Goal: Communication & Community: Answer question/provide support

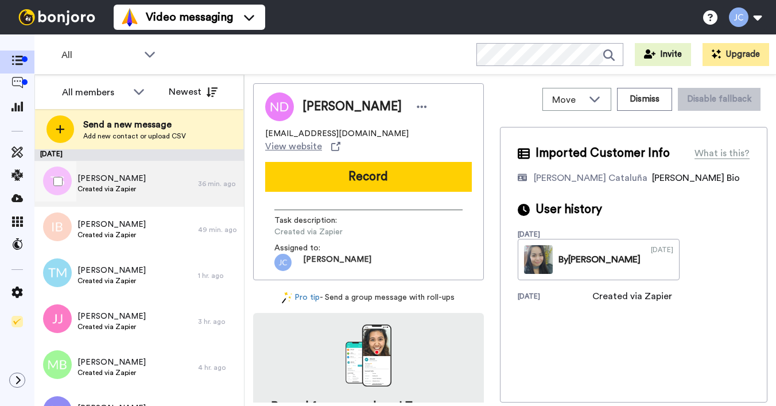
click at [113, 182] on span "[PERSON_NAME]" at bounding box center [112, 178] width 68 height 11
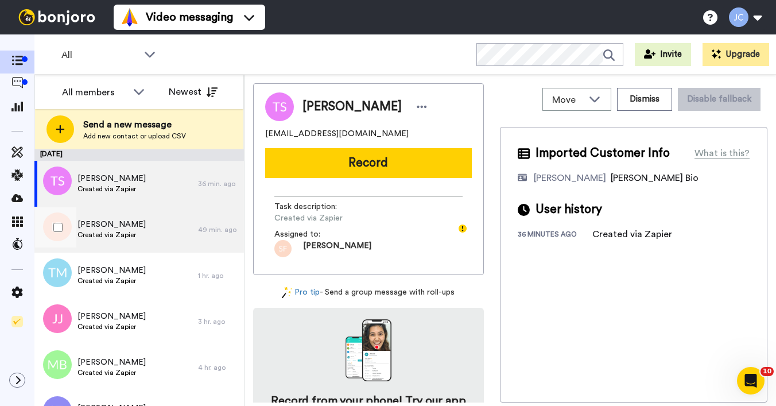
click at [113, 224] on span "[PERSON_NAME]" at bounding box center [112, 224] width 68 height 11
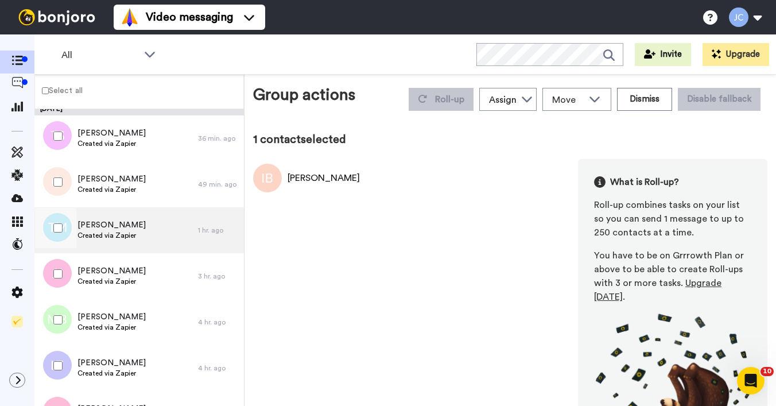
scroll to position [11, 0]
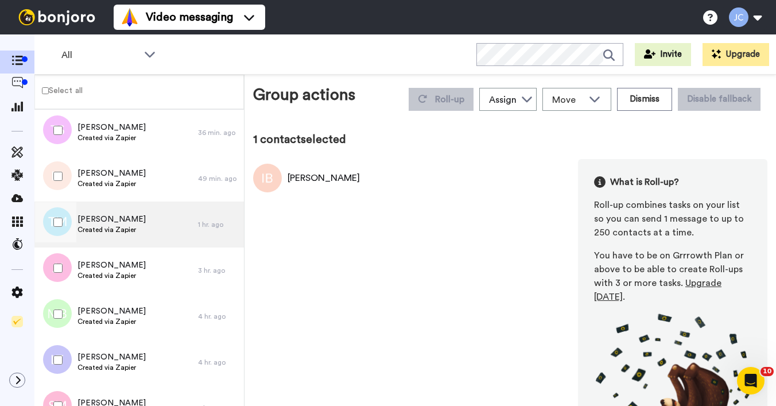
click at [105, 223] on span "[PERSON_NAME]" at bounding box center [112, 219] width 68 height 11
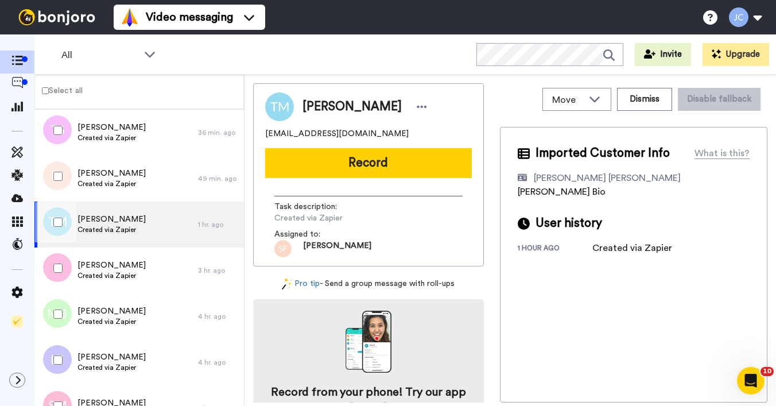
scroll to position [26, 0]
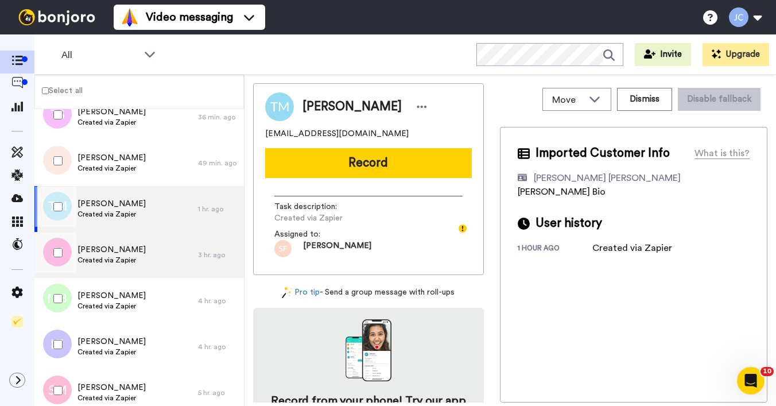
click at [103, 255] on span "[PERSON_NAME]" at bounding box center [112, 249] width 68 height 11
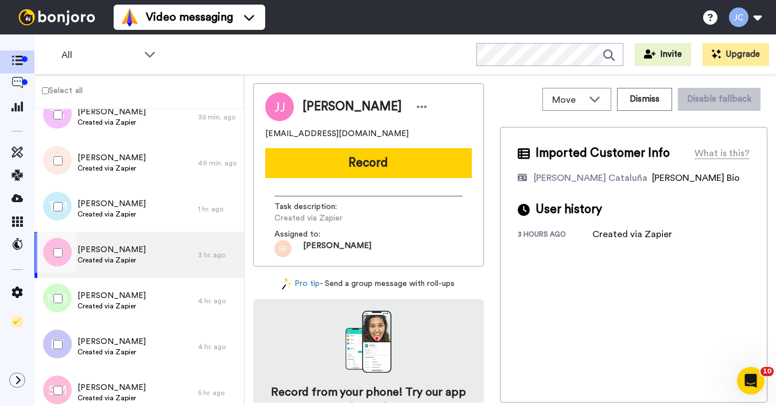
scroll to position [32, 0]
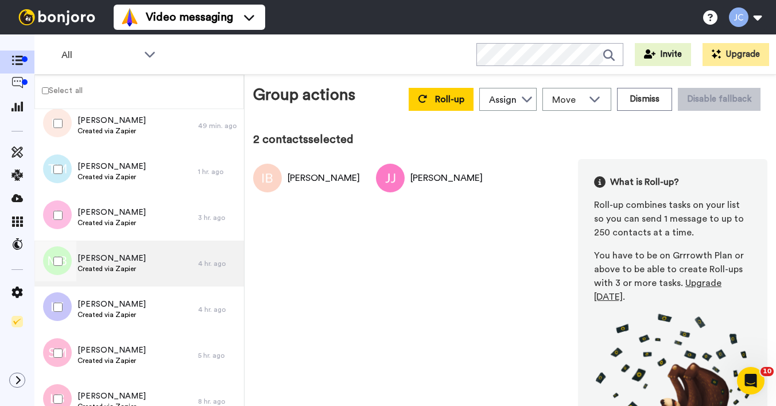
scroll to position [90, 0]
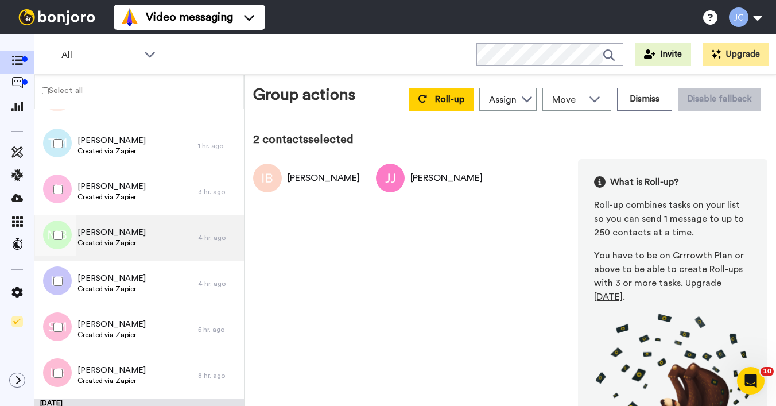
click at [113, 242] on span "Created via Zapier" at bounding box center [112, 242] width 68 height 9
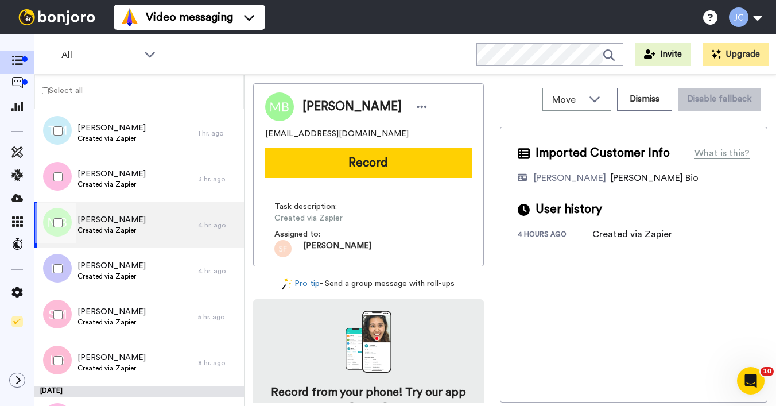
scroll to position [146, 0]
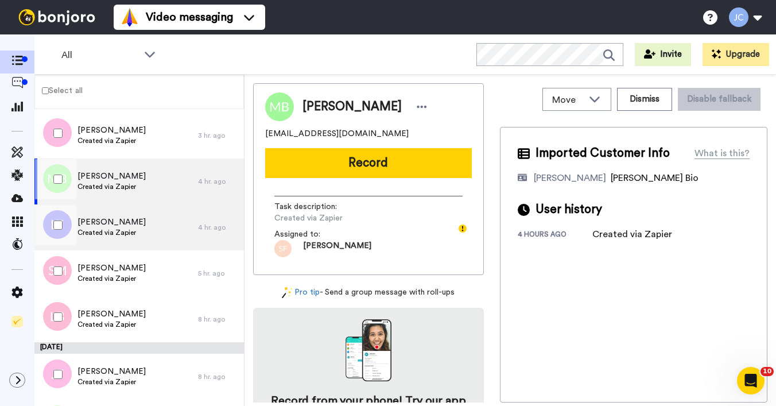
click at [114, 235] on span "Created via Zapier" at bounding box center [112, 232] width 68 height 9
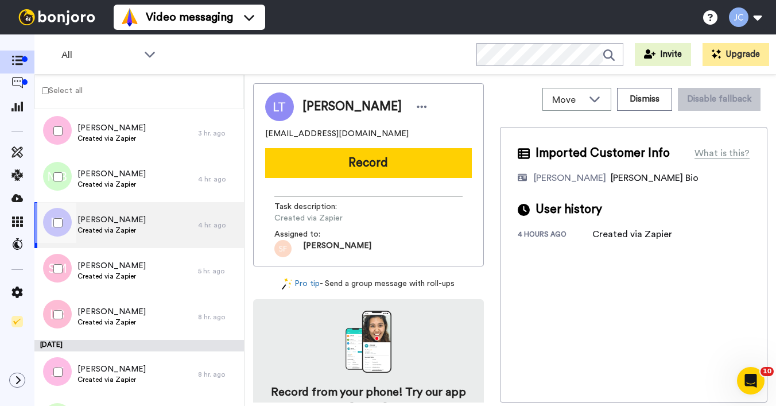
scroll to position [171, 0]
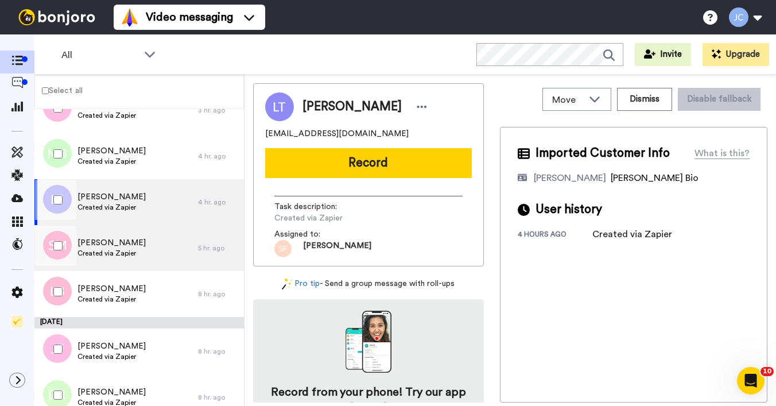
click at [108, 250] on span "Created via Zapier" at bounding box center [112, 253] width 68 height 9
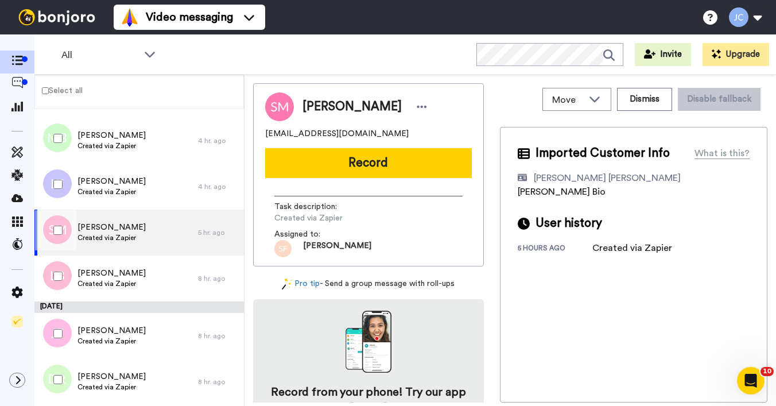
scroll to position [247, 0]
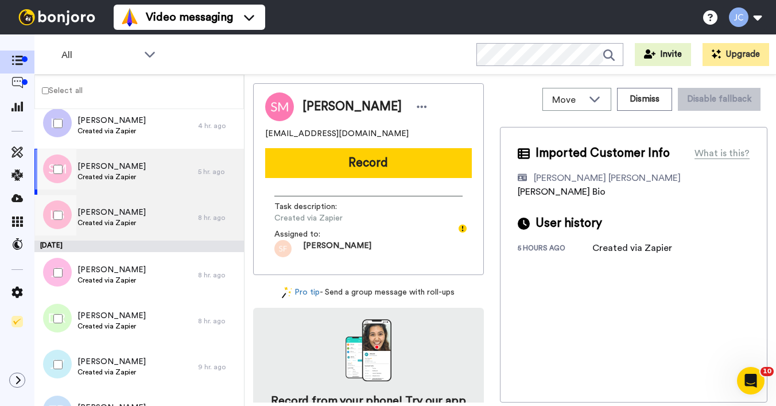
click at [110, 219] on span "Created via Zapier" at bounding box center [112, 222] width 68 height 9
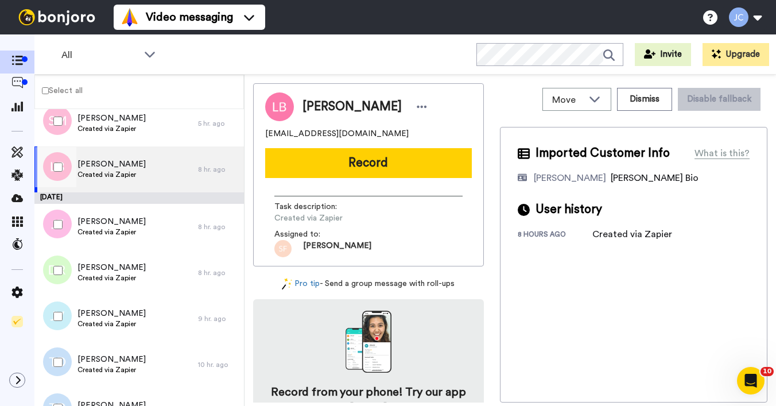
scroll to position [326, 0]
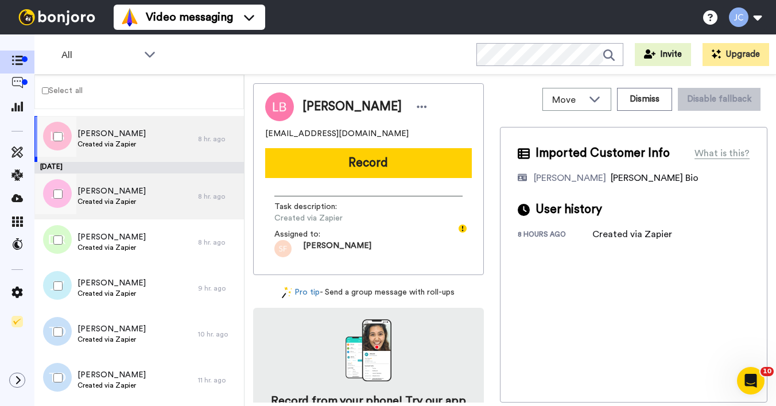
click at [111, 206] on span "Created via Zapier" at bounding box center [112, 201] width 68 height 9
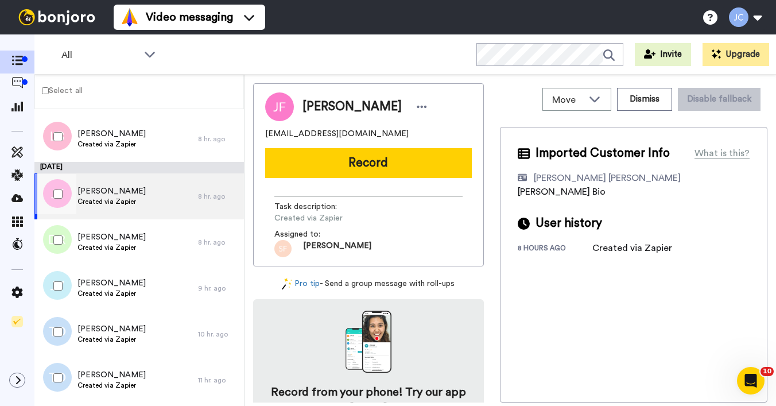
scroll to position [345, 0]
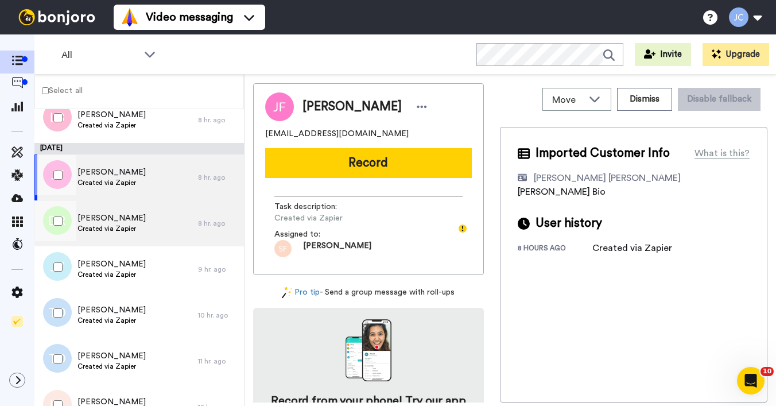
click at [109, 222] on span "[PERSON_NAME]" at bounding box center [112, 217] width 68 height 11
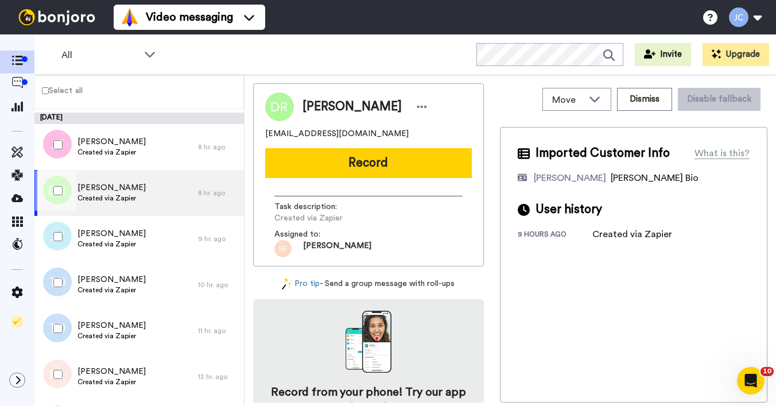
scroll to position [393, 0]
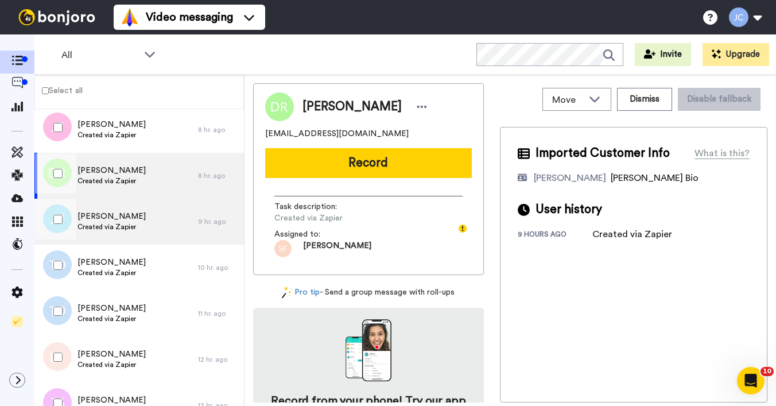
click at [110, 222] on span "Created via Zapier" at bounding box center [112, 226] width 68 height 9
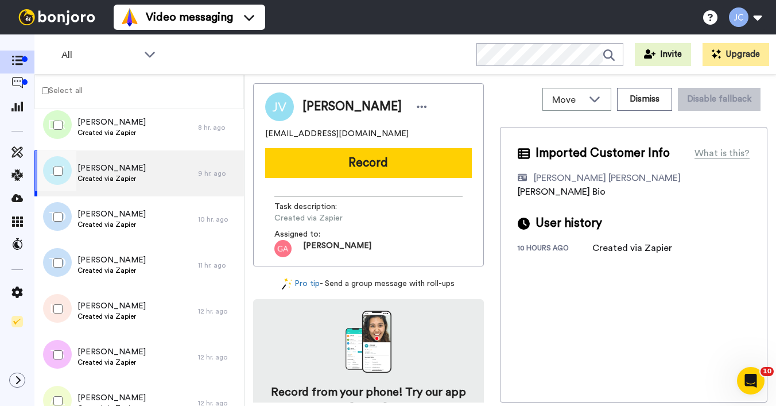
scroll to position [467, 0]
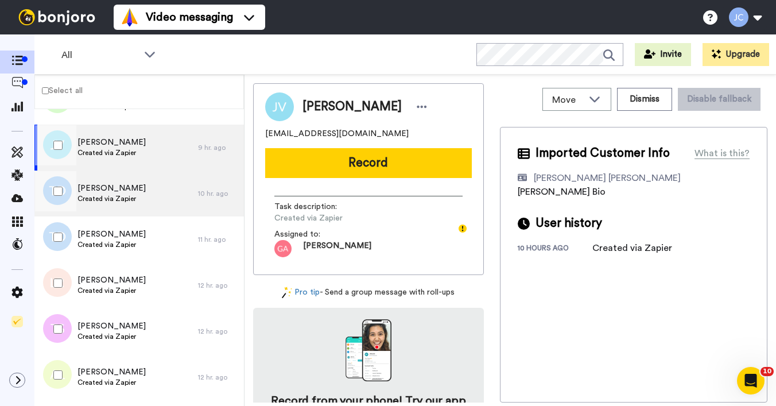
click at [113, 198] on span "Created via Zapier" at bounding box center [112, 198] width 68 height 9
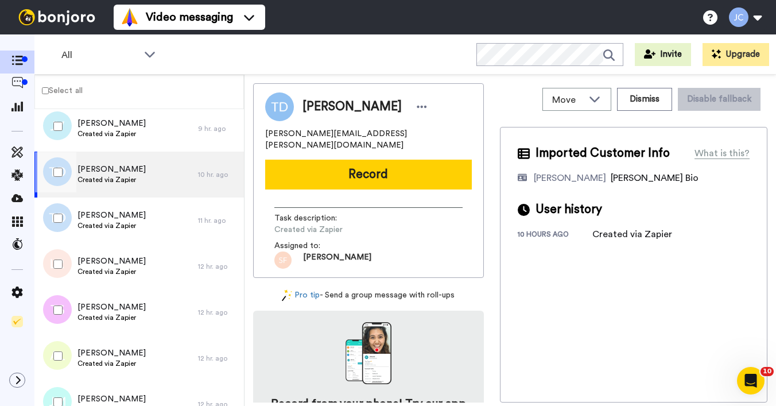
scroll to position [514, 0]
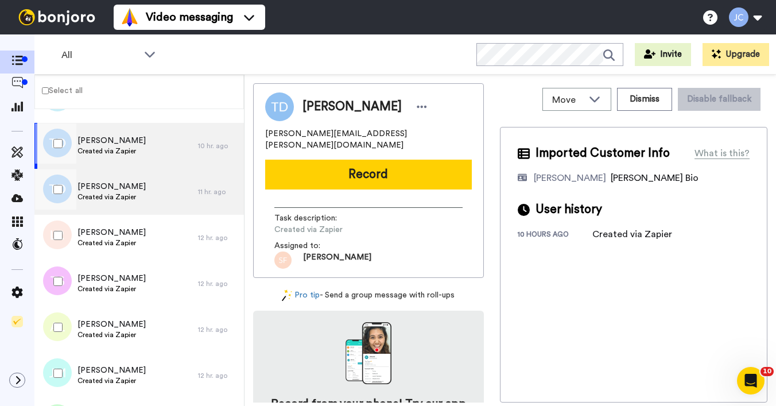
click at [112, 200] on span "Created via Zapier" at bounding box center [112, 196] width 68 height 9
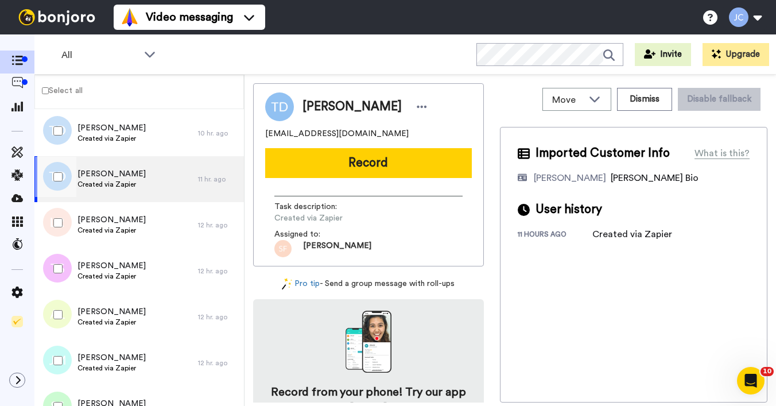
scroll to position [548, 0]
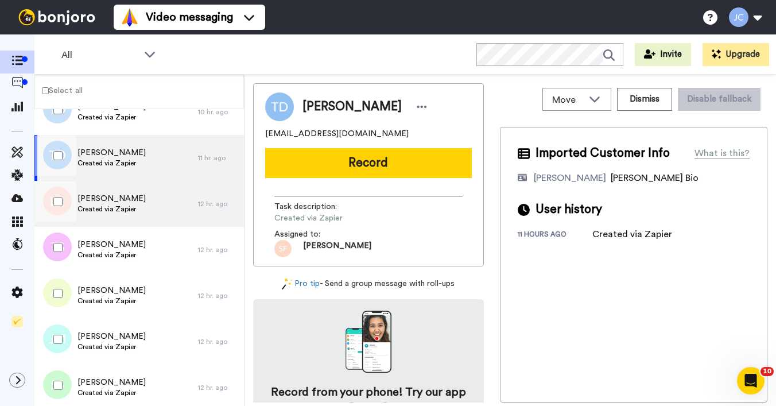
click at [113, 202] on span "[PERSON_NAME]" at bounding box center [112, 198] width 68 height 11
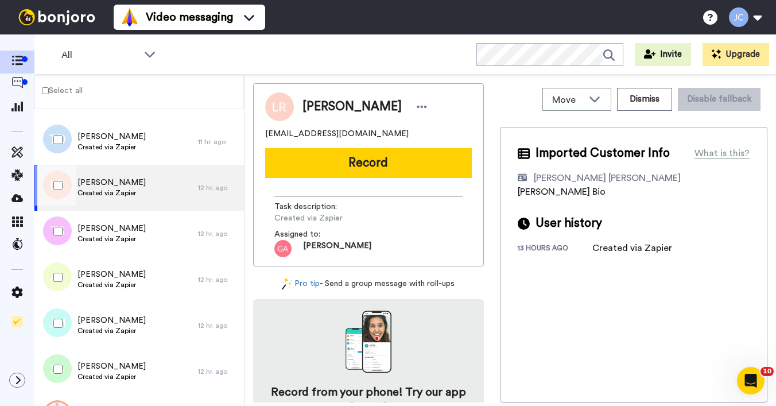
scroll to position [616, 0]
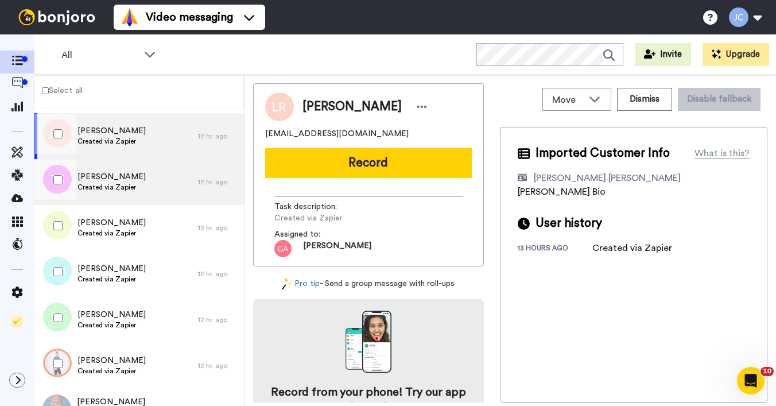
click at [115, 188] on span "Created via Zapier" at bounding box center [112, 187] width 68 height 9
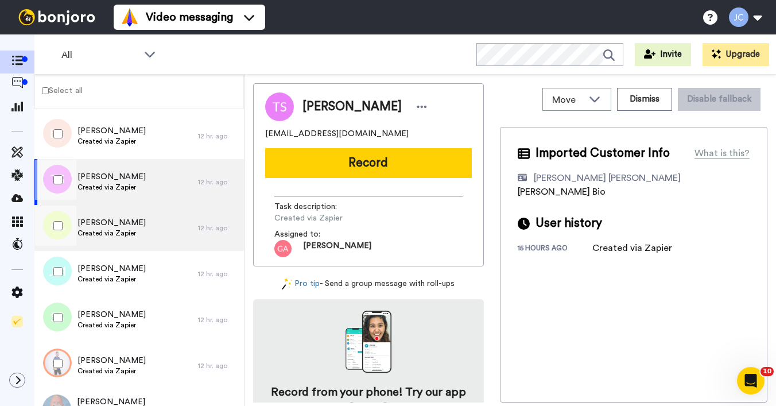
click at [109, 228] on span "[PERSON_NAME]" at bounding box center [112, 222] width 68 height 11
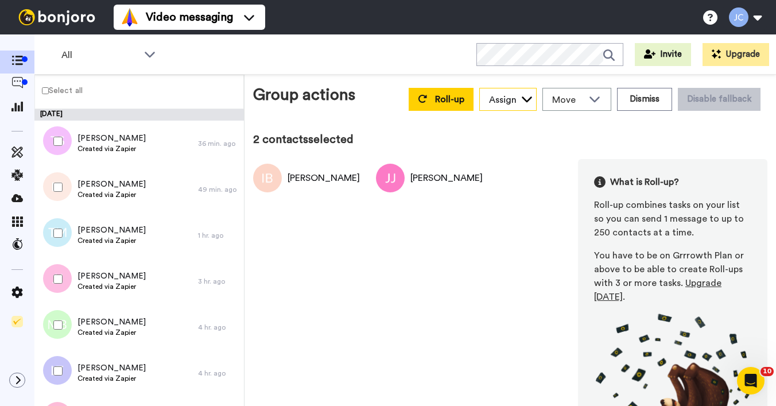
click at [521, 100] on icon at bounding box center [526, 98] width 11 height 11
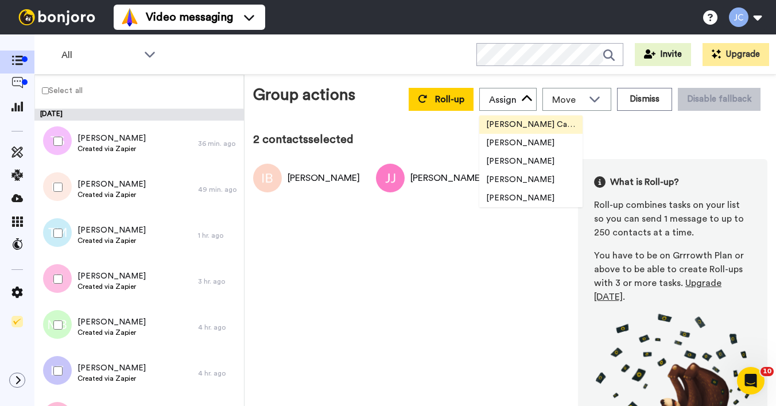
click at [512, 123] on span "[PERSON_NAME] Cataluña" at bounding box center [530, 124] width 103 height 11
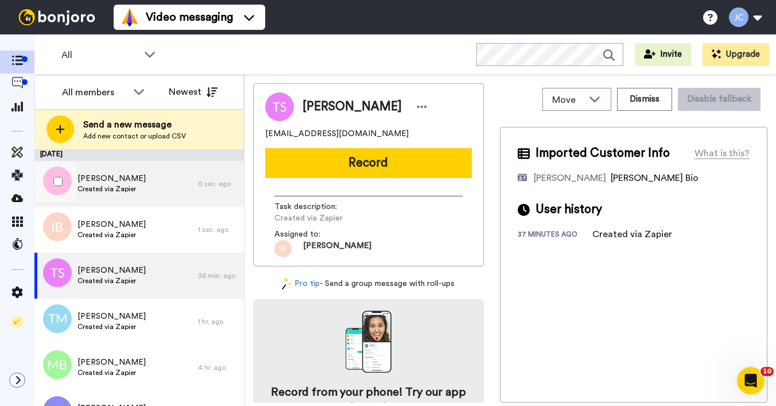
click at [115, 191] on span "Created via Zapier" at bounding box center [112, 188] width 68 height 9
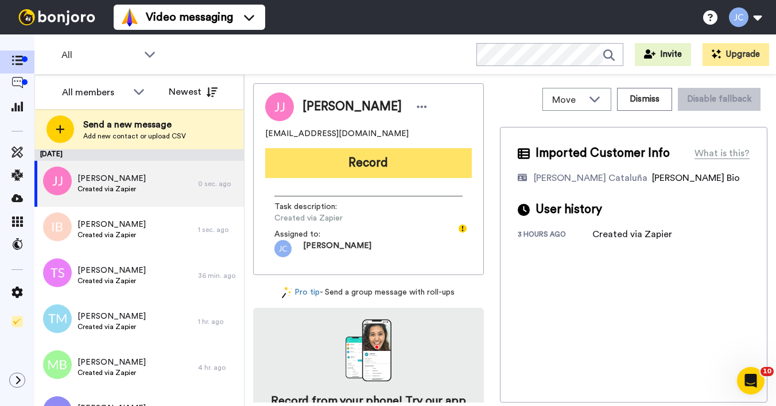
click at [314, 162] on button "Record" at bounding box center [368, 163] width 207 height 30
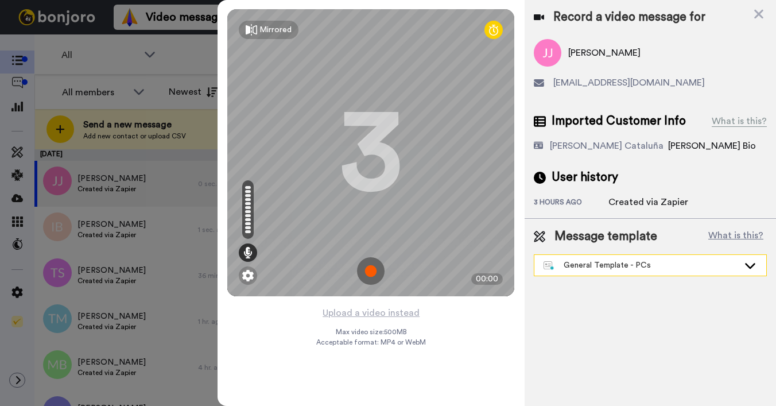
click at [617, 270] on div "General Template - PCs" at bounding box center [641, 265] width 195 height 11
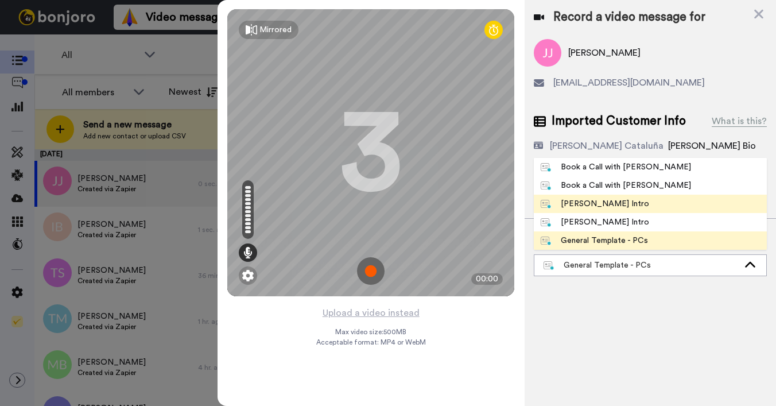
click at [606, 204] on div "[PERSON_NAME] Intro" at bounding box center [595, 203] width 109 height 11
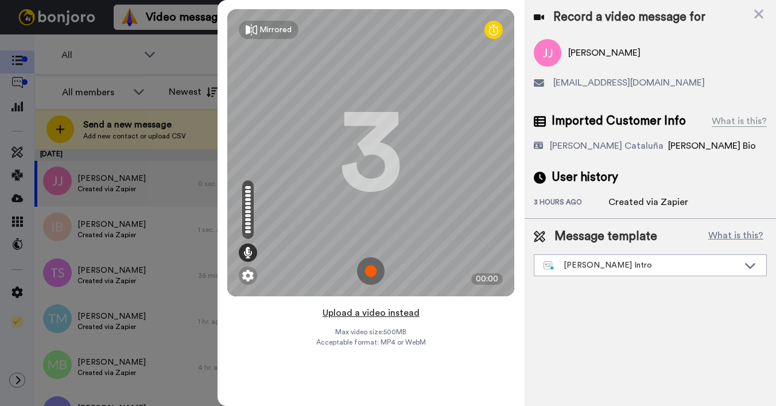
click at [345, 312] on button "Upload a video instead" at bounding box center [371, 312] width 104 height 15
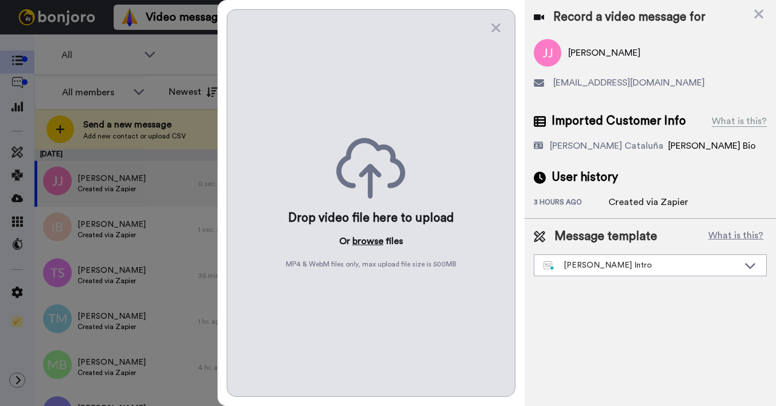
click at [372, 242] on button "browse" at bounding box center [368, 241] width 31 height 14
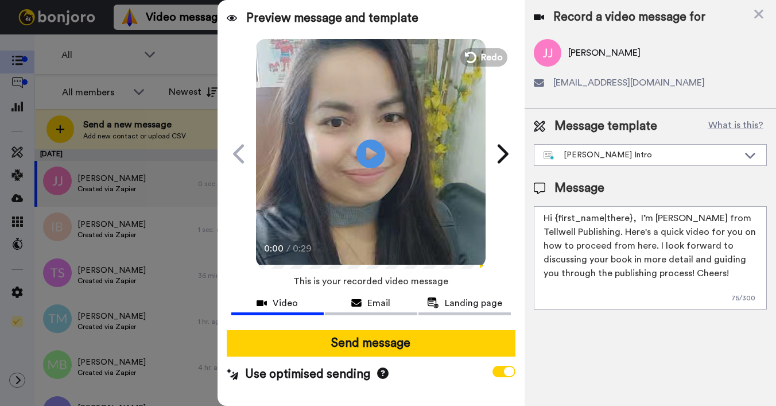
drag, startPoint x: 556, startPoint y: 219, endPoint x: 629, endPoint y: 219, distance: 72.9
click at [629, 219] on textarea "Hi {first_name|there}, I’m [PERSON_NAME] from Tellwell Publishing. Here's a qui…" at bounding box center [650, 257] width 233 height 103
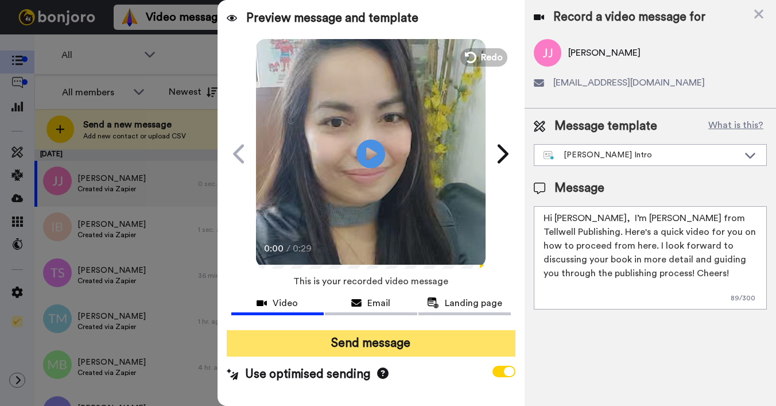
type textarea "Hi [PERSON_NAME], I’m [PERSON_NAME] from Tellwell Publishing. Here's a quick vi…"
click at [467, 352] on button "Send message" at bounding box center [371, 343] width 289 height 26
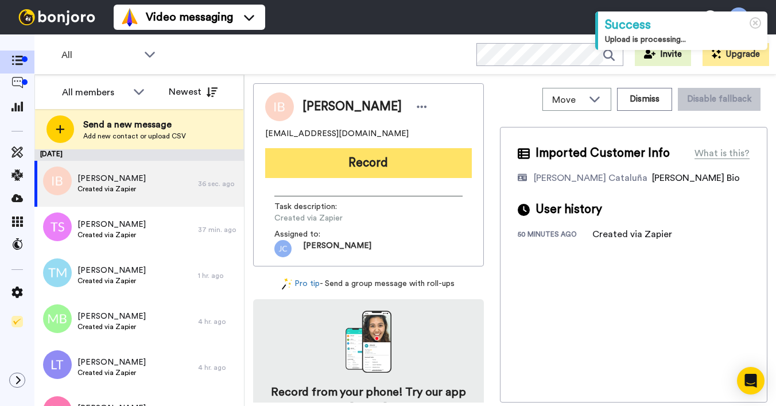
click at [445, 166] on button "Record" at bounding box center [368, 163] width 207 height 30
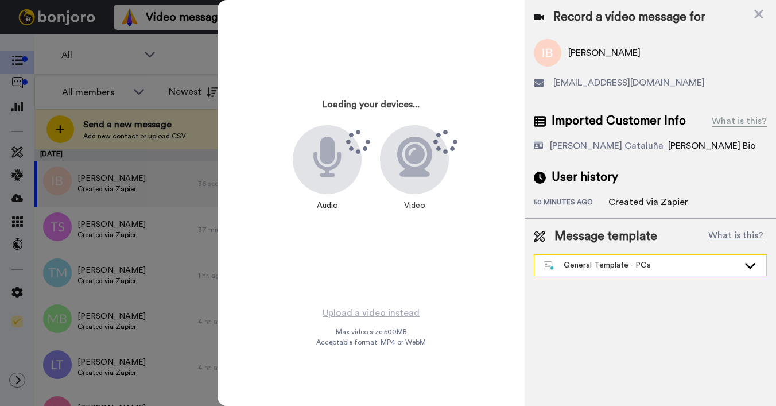
click at [643, 271] on div "General Template - PCs" at bounding box center [651, 265] width 232 height 21
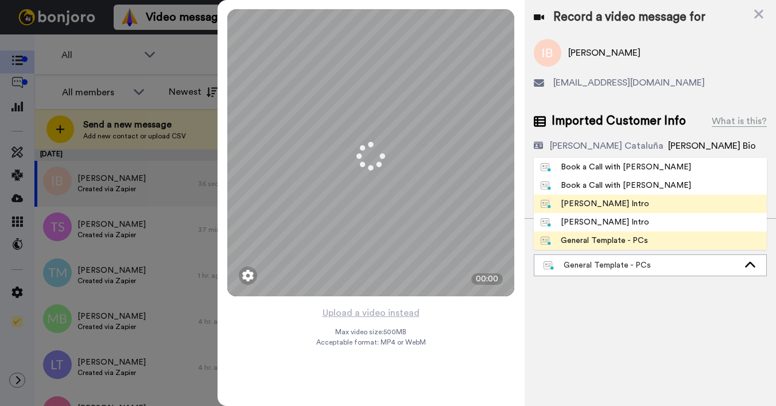
click at [591, 204] on div "[PERSON_NAME] Intro" at bounding box center [595, 203] width 109 height 11
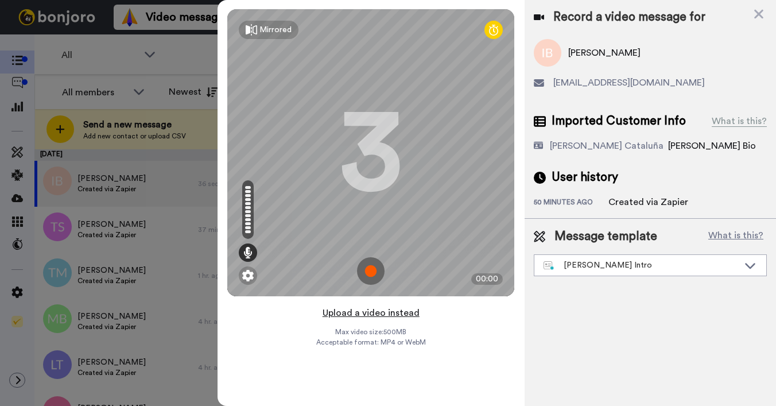
click at [376, 320] on button "Upload a video instead" at bounding box center [371, 312] width 104 height 15
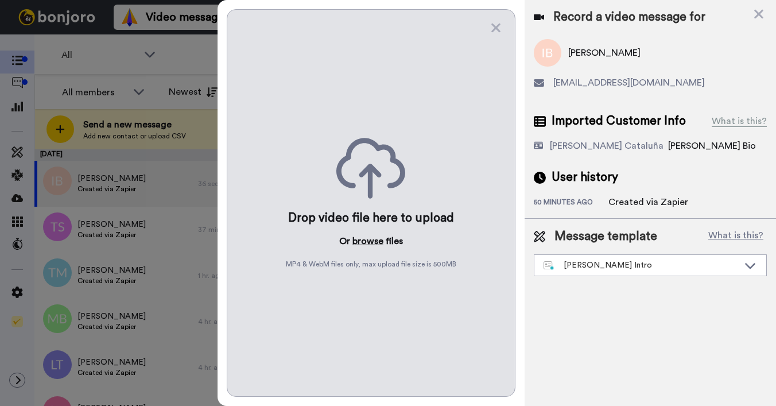
click at [366, 238] on button "browse" at bounding box center [368, 241] width 31 height 14
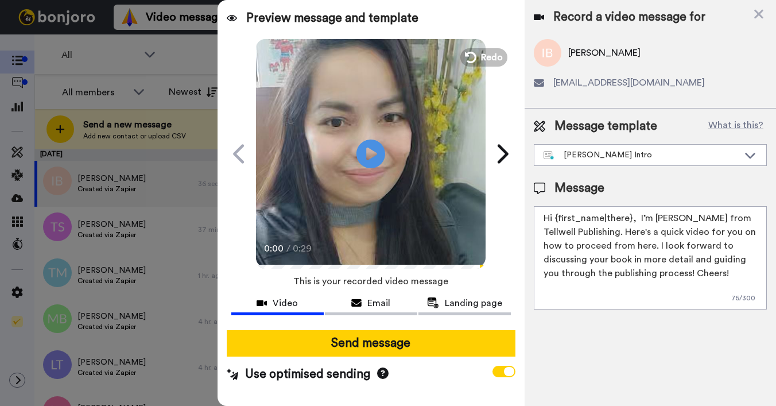
drag, startPoint x: 553, startPoint y: 219, endPoint x: 630, endPoint y: 219, distance: 77.5
click at [630, 219] on textarea "Hi {first_name|there}, I’m [PERSON_NAME] from Tellwell Publishing. Here's a qui…" at bounding box center [650, 257] width 233 height 103
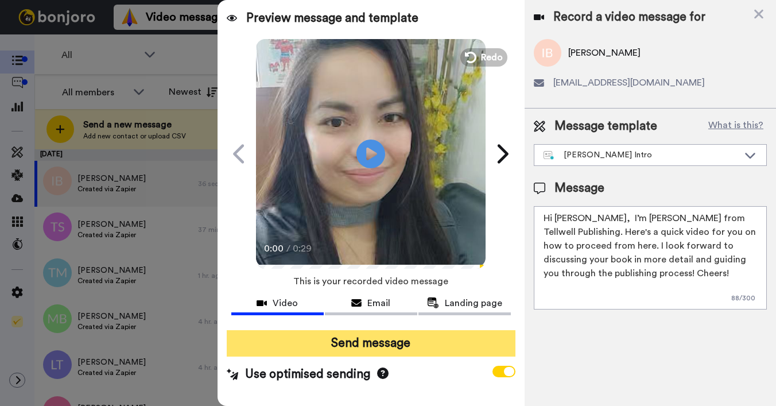
type textarea "Hi Isaac, I’m Joe from Tellwell Publishing. Here's a quick video for you on how…"
click at [445, 347] on button "Send message" at bounding box center [371, 343] width 289 height 26
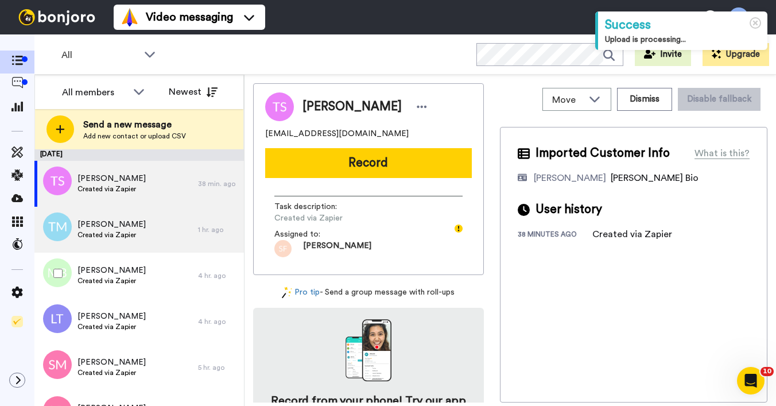
click at [119, 241] on div "Tamela Mack Created via Zapier" at bounding box center [116, 230] width 164 height 46
